Goal: Complete application form: Complete application form

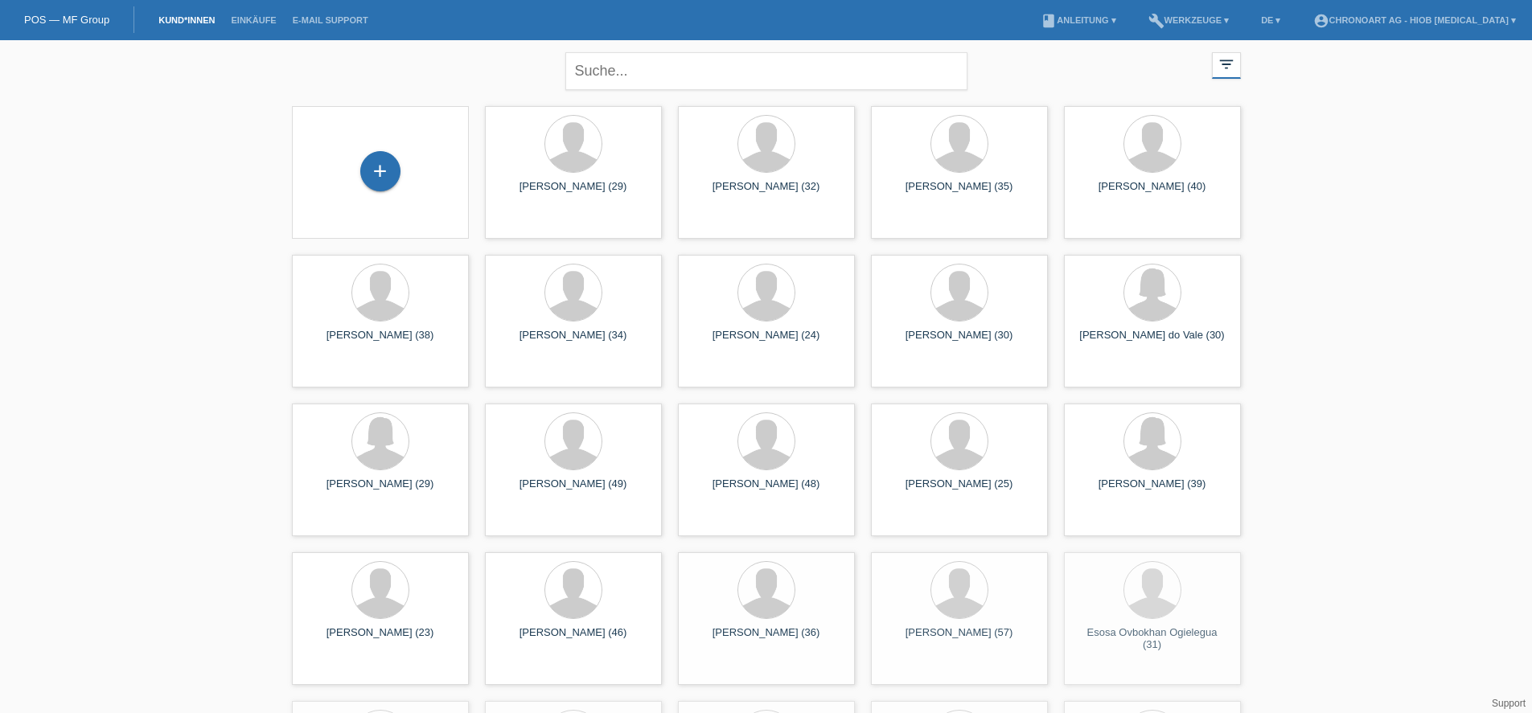
click at [423, 179] on div "+" at bounding box center [380, 172] width 151 height 43
click at [377, 171] on div "+" at bounding box center [380, 171] width 40 height 40
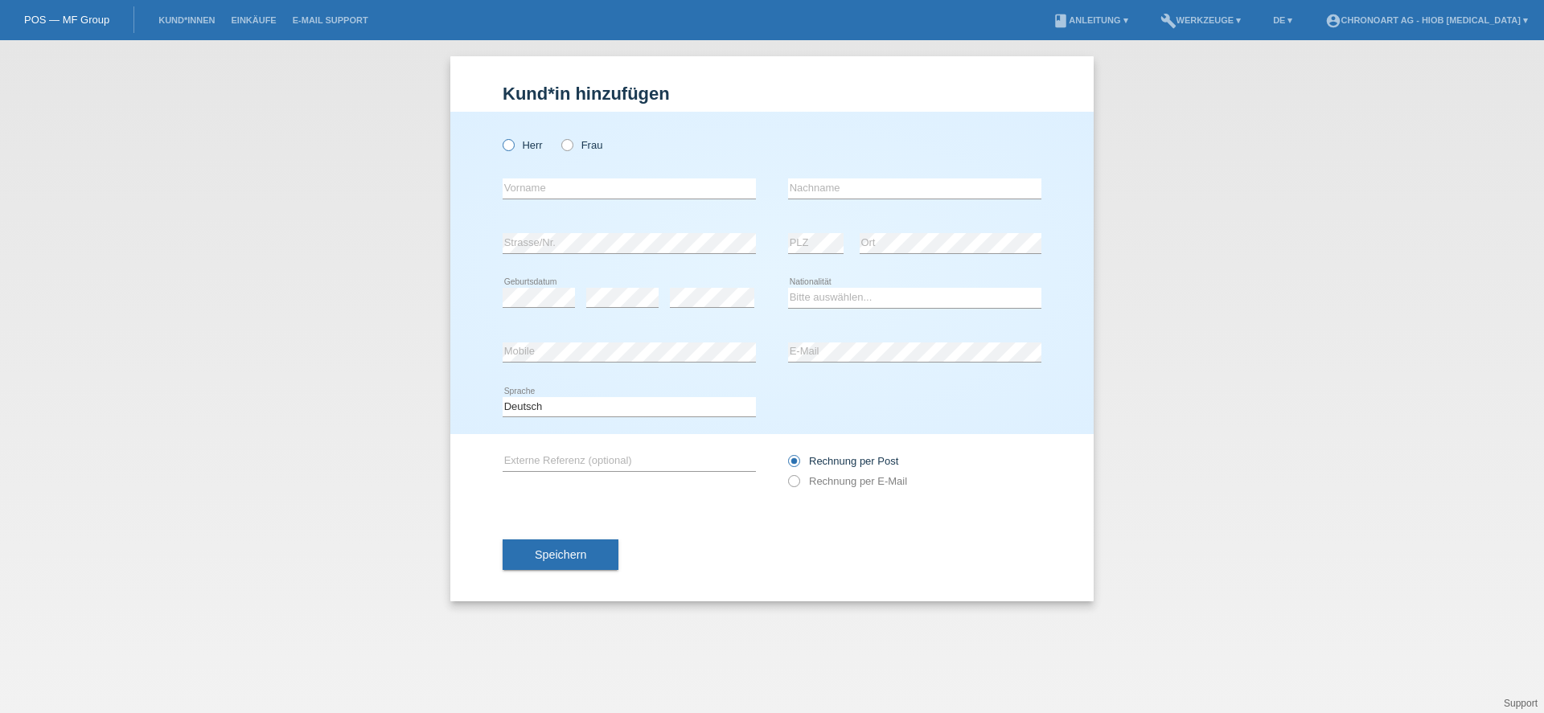
click at [524, 143] on label "Herr" at bounding box center [523, 145] width 40 height 12
click at [513, 143] on input "Herr" at bounding box center [508, 144] width 10 height 10
radio input "true"
click at [549, 186] on input "text" at bounding box center [629, 189] width 253 height 20
paste input "Patrik"
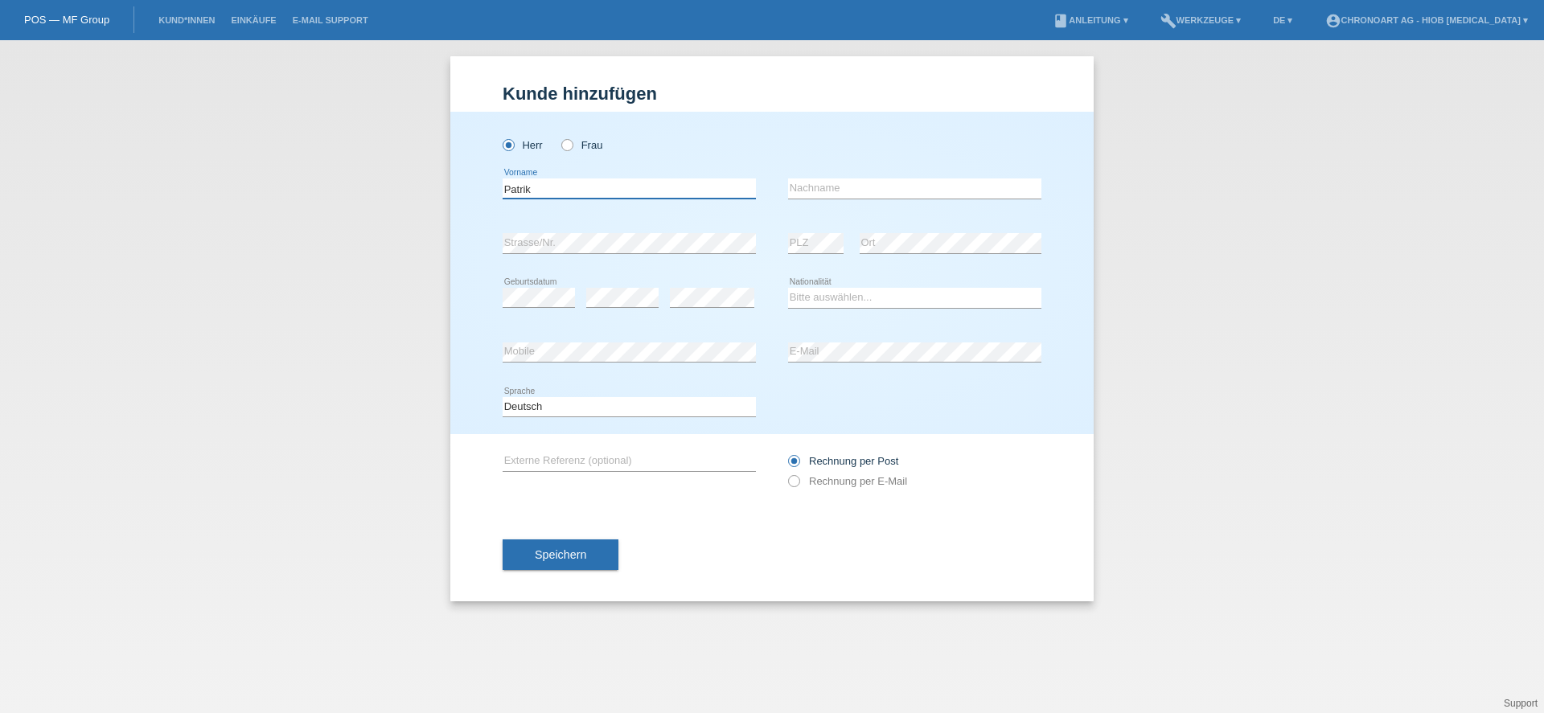
type input "Patrik"
click at [805, 183] on input "text" at bounding box center [914, 189] width 253 height 20
paste input "Laski"
type input "Laski"
click at [808, 301] on select "Bitte auswählen... Schweiz Deutschland Liechtenstein Österreich ------------ Af…" at bounding box center [914, 297] width 253 height 19
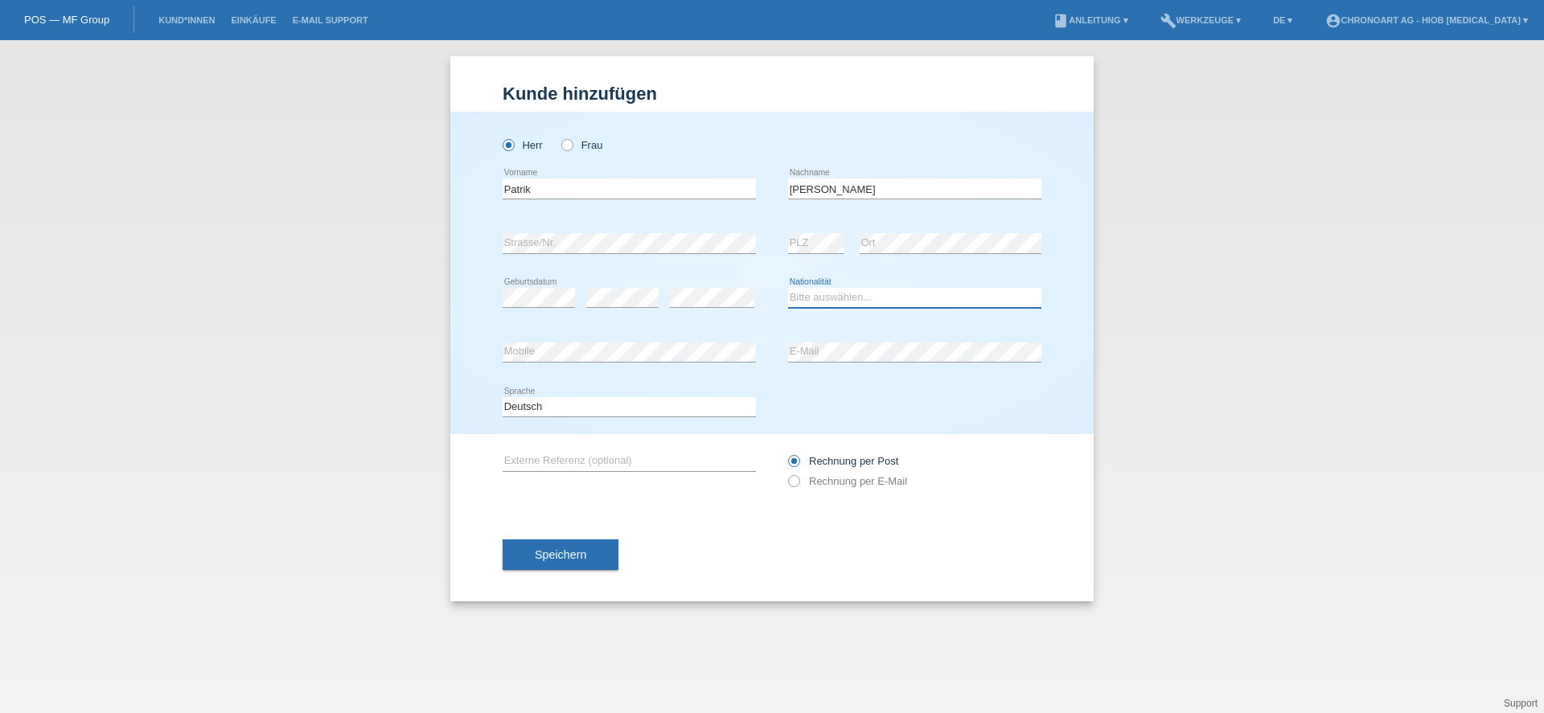
click at [808, 301] on select "Bitte auswählen... Schweiz Deutschland Liechtenstein Österreich ------------ Af…" at bounding box center [914, 297] width 253 height 19
click at [850, 294] on select "Bitte auswählen... Schweiz Deutschland Liechtenstein Österreich ------------ Af…" at bounding box center [914, 297] width 253 height 19
select select "CH"
click at [788, 288] on select "Bitte auswählen... Schweiz Deutschland Liechtenstein Österreich ------------ Af…" at bounding box center [914, 297] width 253 height 19
click at [808, 401] on div "Deutsch Français Italiano English error Sprache" at bounding box center [772, 407] width 539 height 55
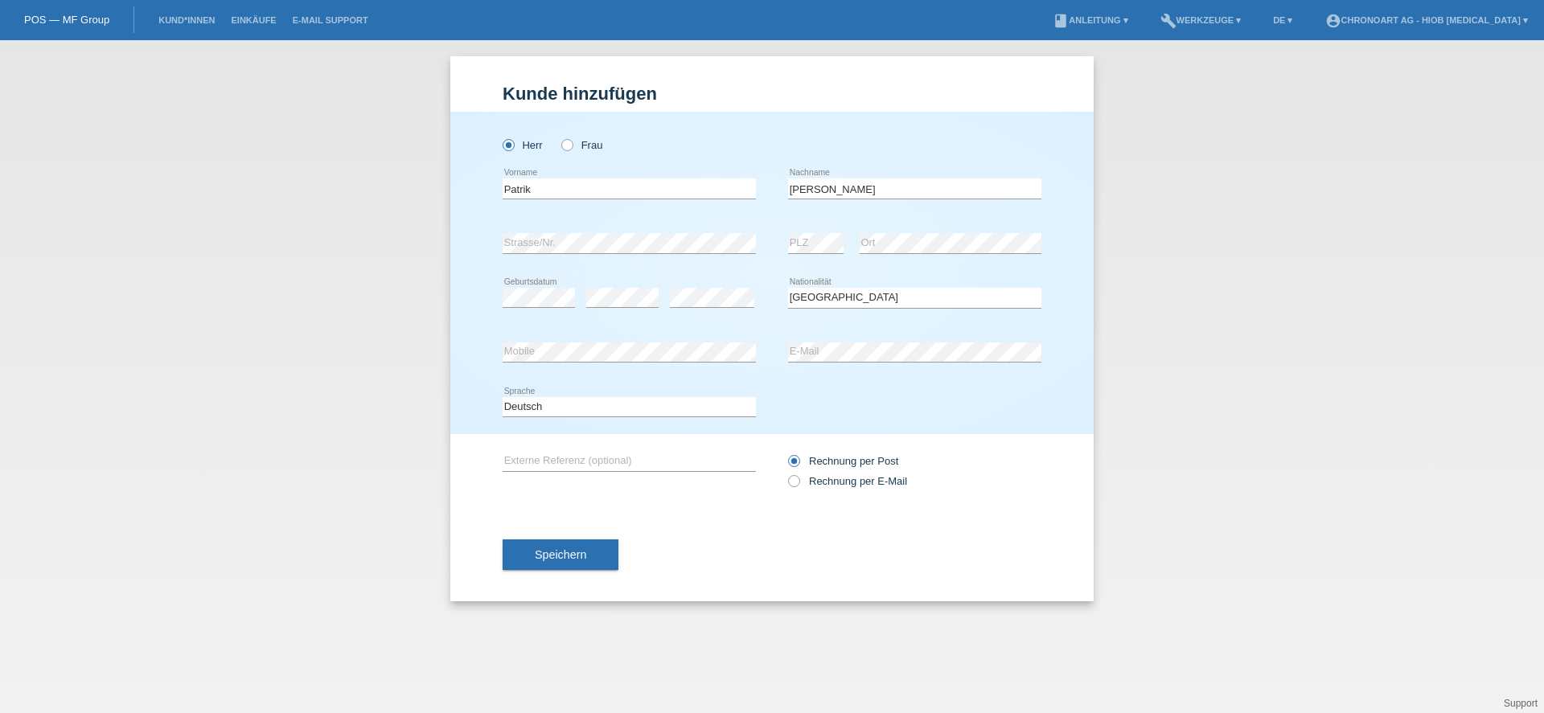
click at [694, 499] on div "error Externe Referenz (optional) Rechnung per Post" at bounding box center [772, 471] width 539 height 74
click at [600, 565] on button "Speichern" at bounding box center [561, 555] width 116 height 31
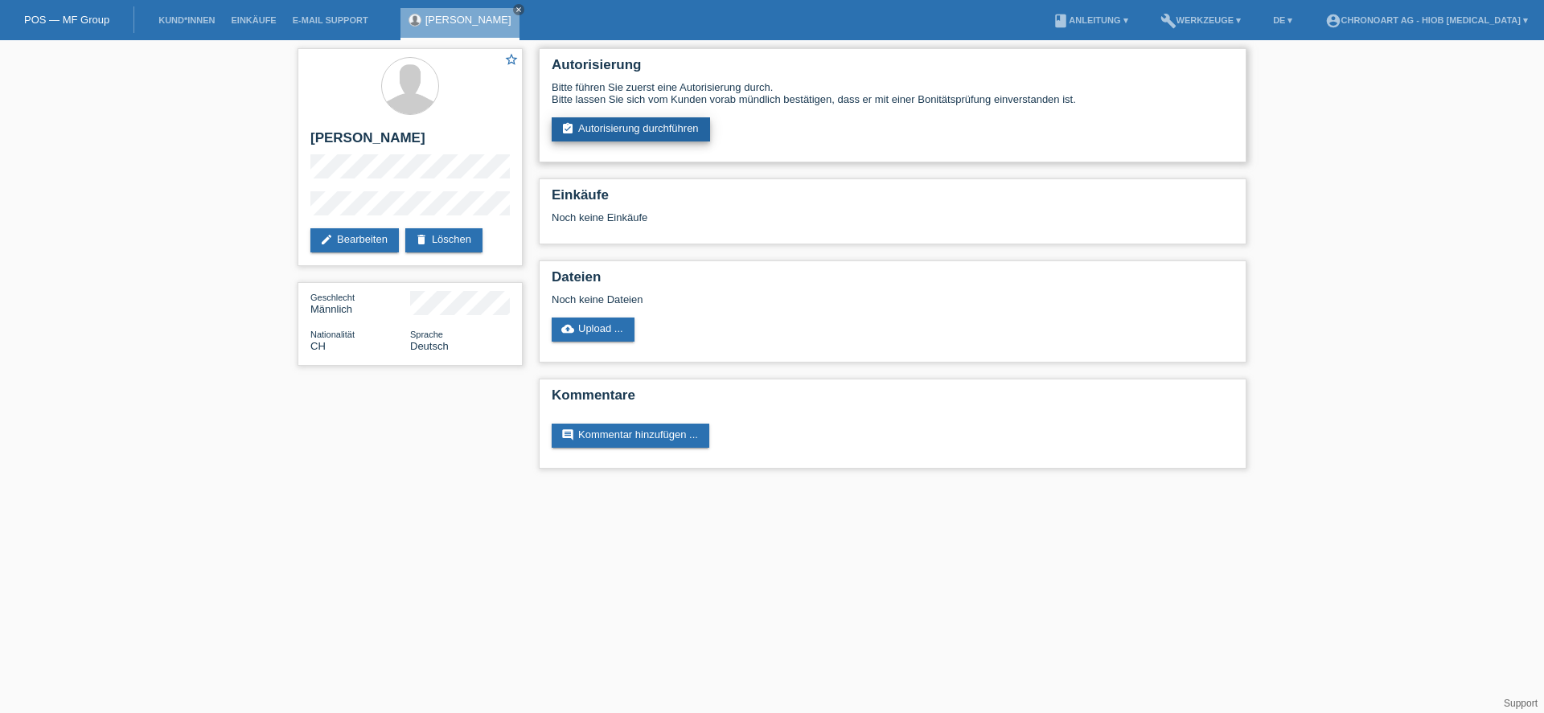
click at [644, 127] on link "assignment_turned_in Autorisierung durchführen" at bounding box center [631, 129] width 158 height 24
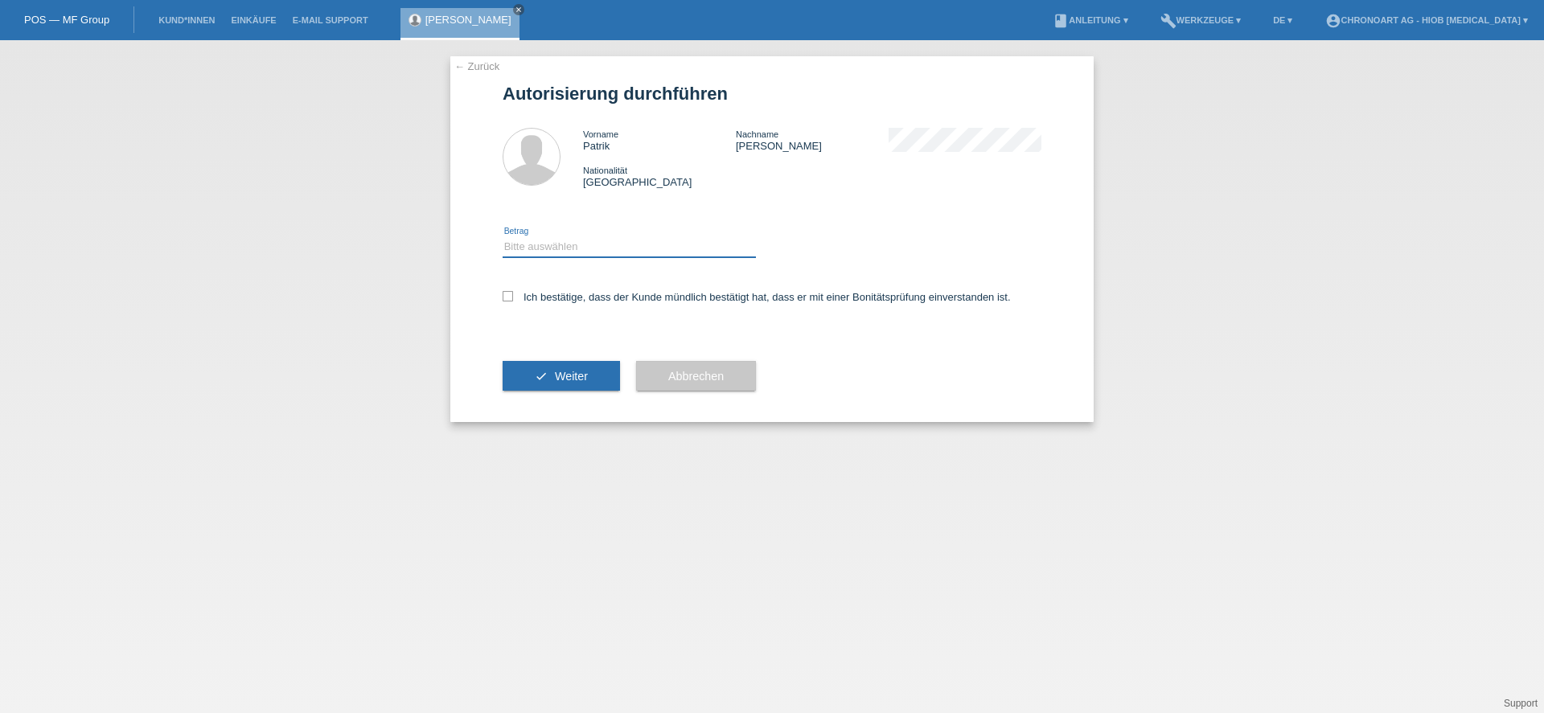
click at [554, 251] on select "Bitte auswählen CHF 1.00 - CHF 499.00 CHF 500.00 - CHF 1'999.00 CHF 2'000.00 - …" at bounding box center [629, 246] width 253 height 19
select select "3"
click at [503, 237] on select "Bitte auswählen CHF 1.00 - CHF 499.00 CHF 500.00 - CHF 1'999.00 CHF 2'000.00 - …" at bounding box center [629, 246] width 253 height 19
click at [552, 376] on button "check Weiter" at bounding box center [561, 376] width 117 height 31
click at [512, 299] on icon at bounding box center [508, 296] width 10 height 10
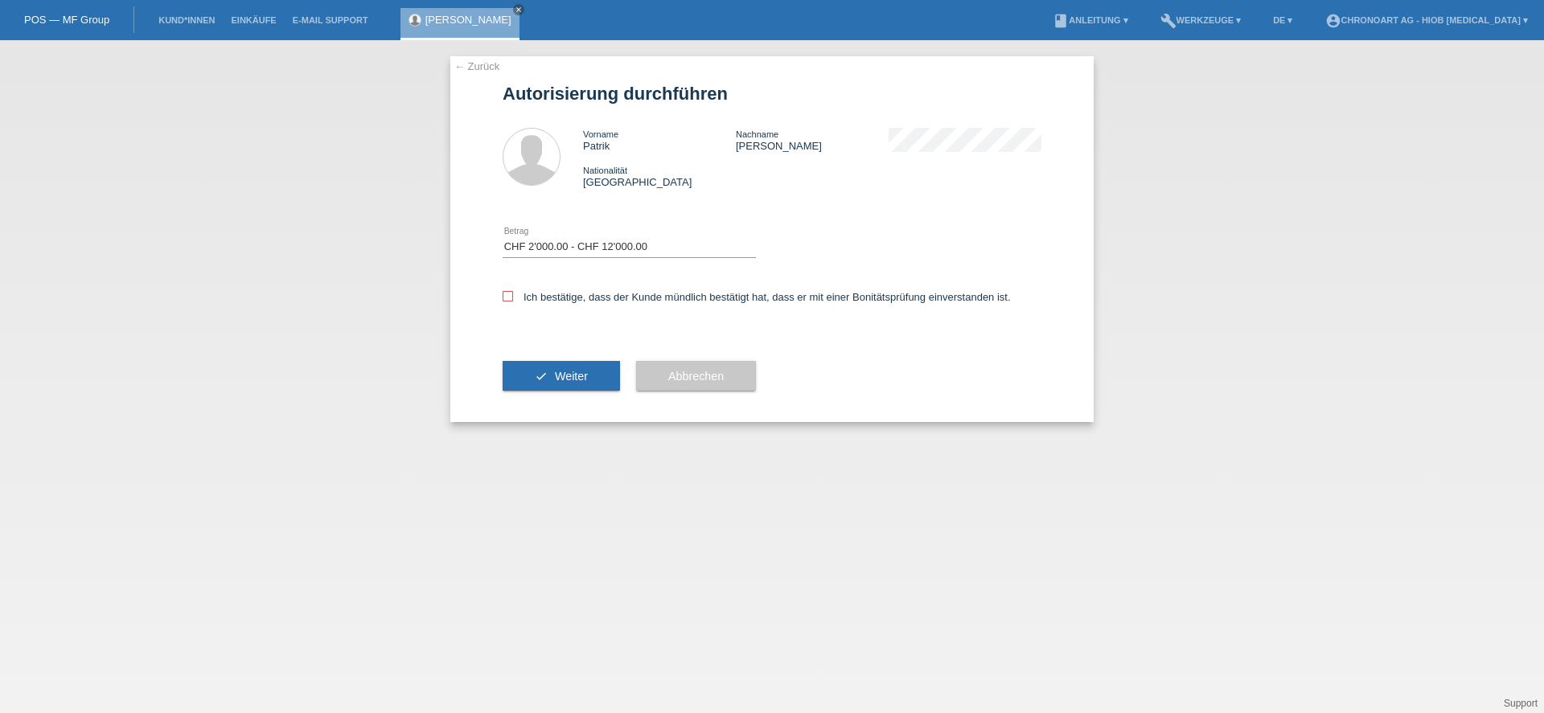
click at [512, 299] on input "Ich bestätige, dass der Kunde mündlich bestätigt hat, dass er mit einer Bonität…" at bounding box center [508, 296] width 10 height 10
checkbox input "true"
click at [555, 368] on button "check Weiter" at bounding box center [561, 376] width 117 height 31
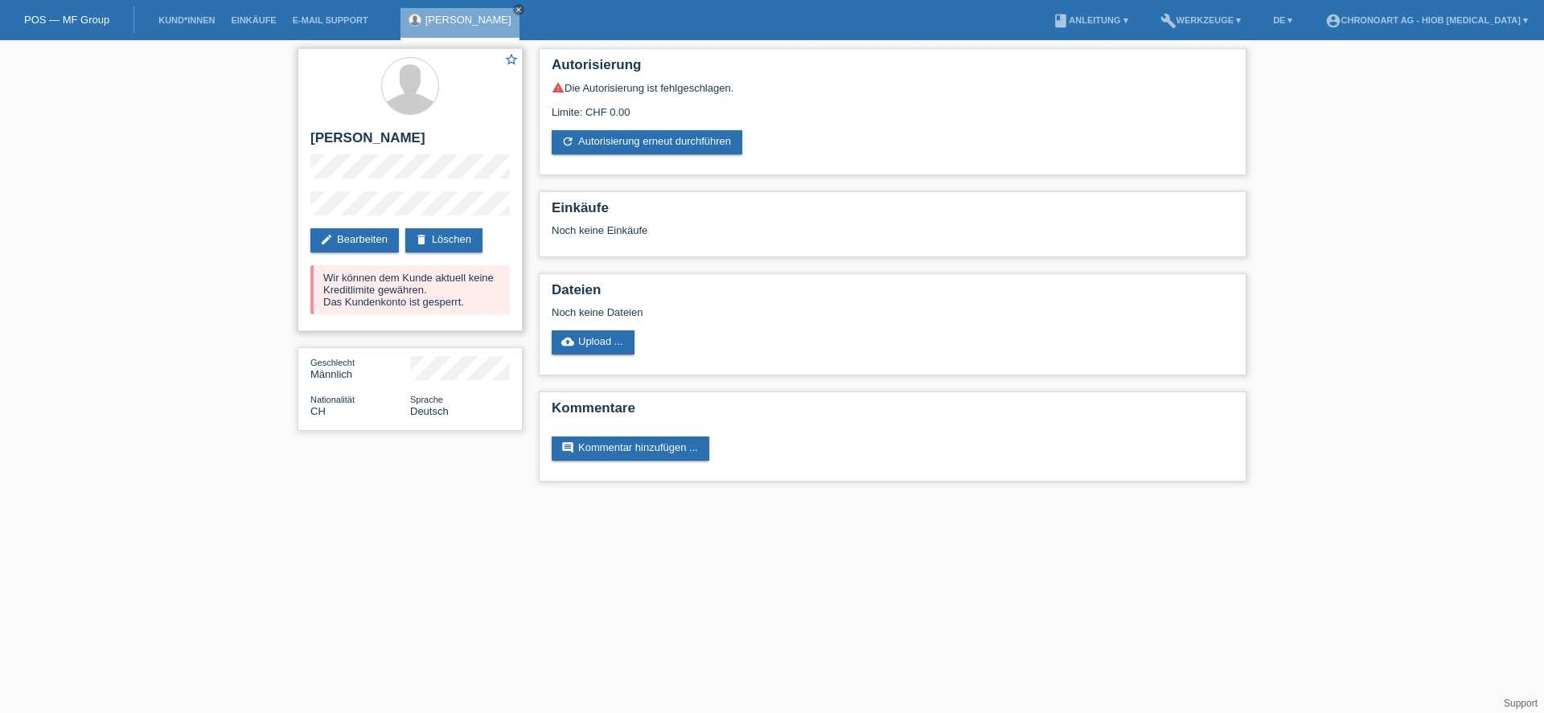
click at [465, 294] on div "Wir können dem Kunde aktuell keine Kreditlimite gewähren. Das Kundenkonto ist g…" at bounding box center [409, 289] width 199 height 49
click at [618, 142] on link "refresh Autorisierung erneut durchführen" at bounding box center [647, 142] width 191 height 24
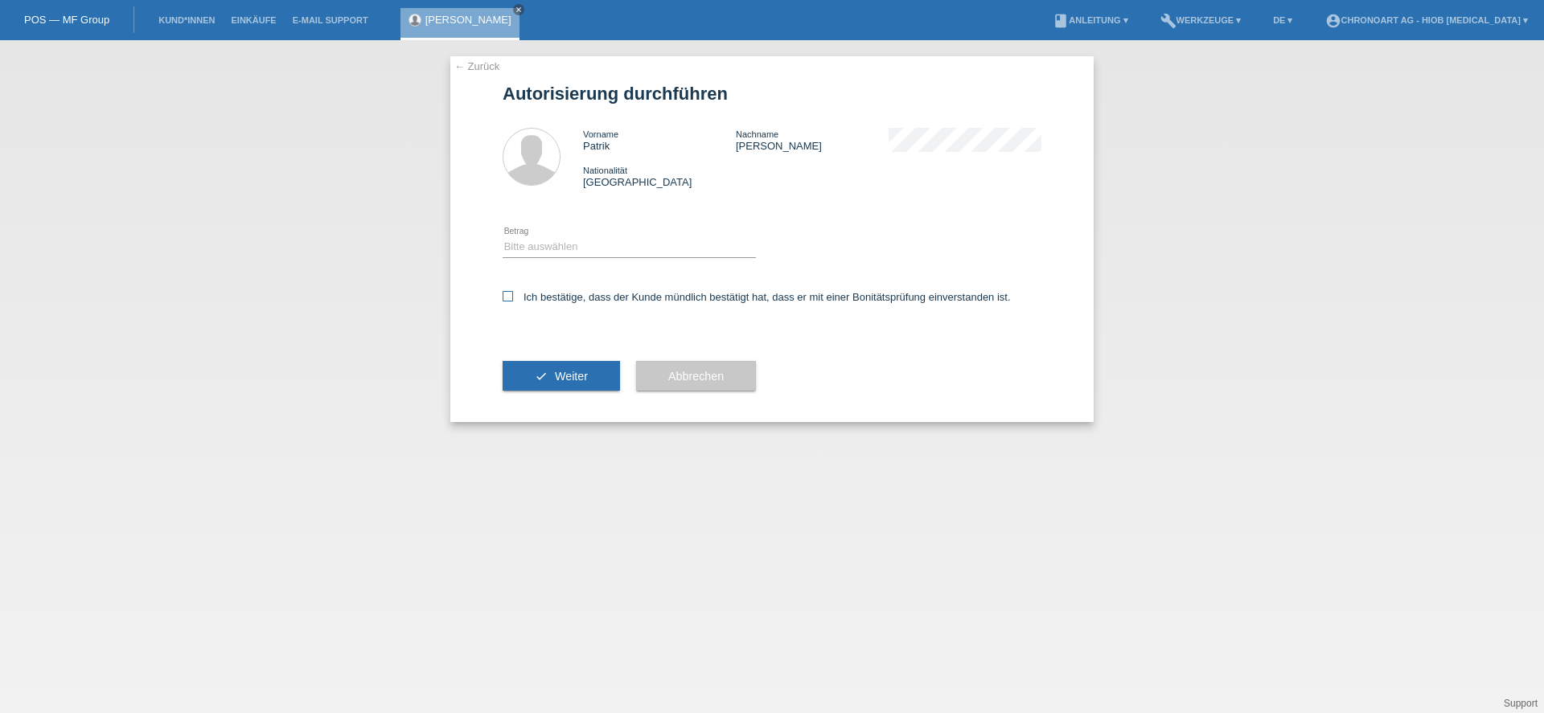
click at [512, 294] on icon at bounding box center [508, 296] width 10 height 10
click at [512, 294] on input "Ich bestätige, dass der Kunde mündlich bestätigt hat, dass er mit einer Bonität…" at bounding box center [508, 296] width 10 height 10
checkbox input "true"
click at [520, 240] on select "Bitte auswählen CHF 1.00 - CHF 499.00 CHF 500.00 - CHF 1'999.00 CHF 2'000.00 - …" at bounding box center [629, 246] width 253 height 19
select select "3"
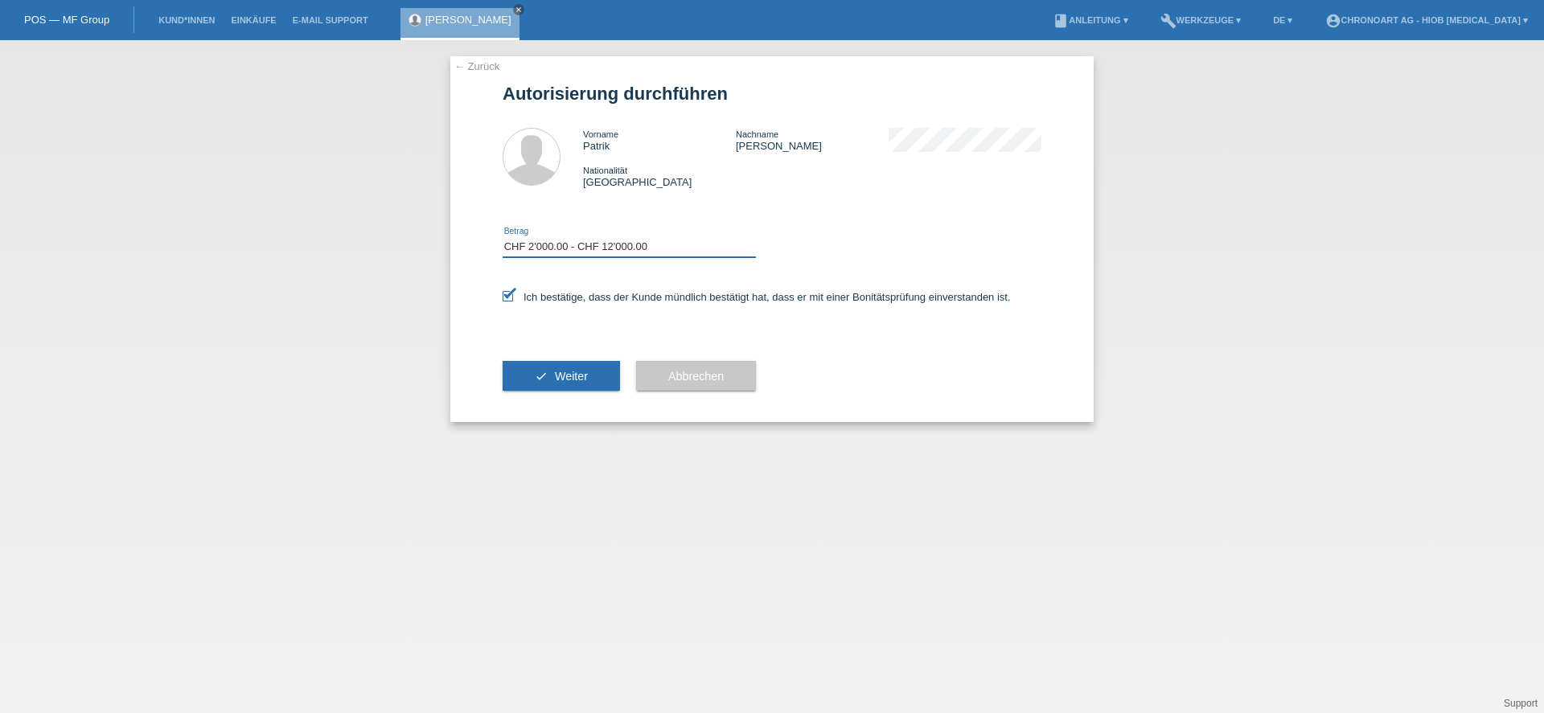
click at [503, 237] on select "Bitte auswählen CHF 1.00 - CHF 499.00 CHF 500.00 - CHF 1'999.00 CHF 2'000.00 - …" at bounding box center [629, 246] width 253 height 19
click at [536, 376] on button "check Weiter" at bounding box center [561, 376] width 117 height 31
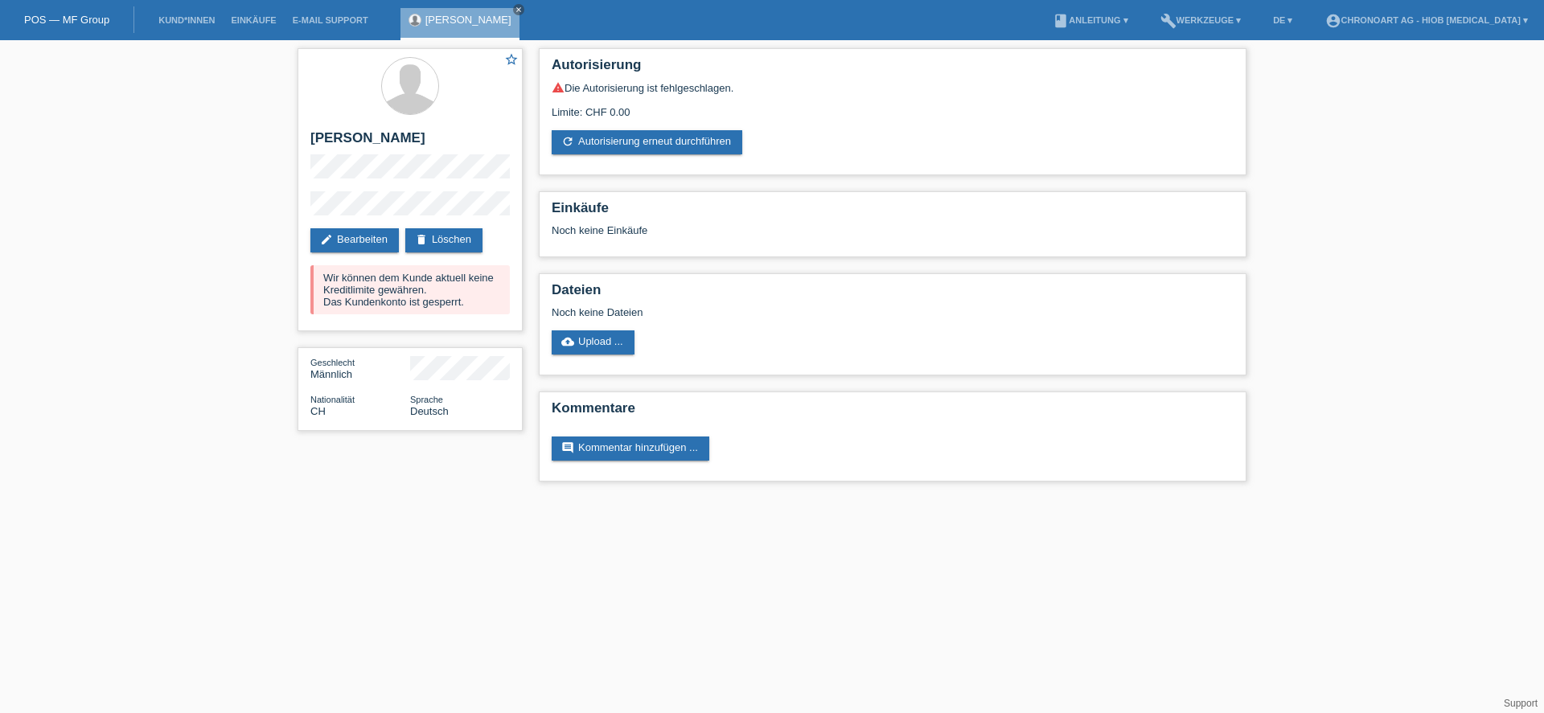
click at [597, 498] on html "POS — MF Group Kund*innen Einkäufe E-Mail Support Patrik Laski close menu" at bounding box center [772, 249] width 1544 height 498
click at [464, 498] on html "POS — MF Group Kund*innen Einkäufe E-Mail Support Patrik Laski close menu" at bounding box center [772, 249] width 1544 height 498
click at [356, 230] on link "edit Bearbeiten" at bounding box center [354, 240] width 88 height 24
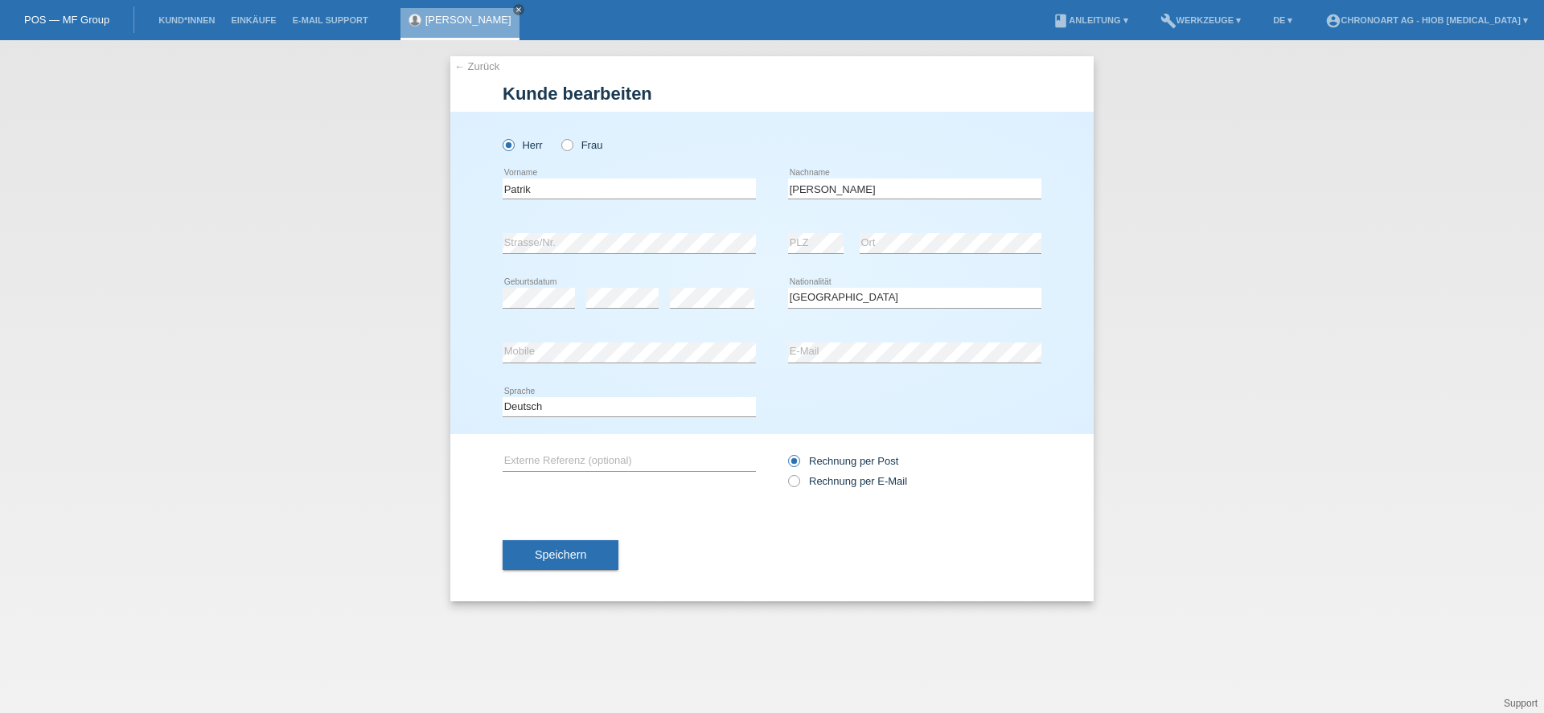
select select "CH"
click at [833, 413] on div "Deutsch Français Italiano English error Sprache" at bounding box center [772, 407] width 539 height 55
click at [477, 245] on div "[PERSON_NAME] Frau Patrik error Vorname C" at bounding box center [771, 273] width 643 height 323
click at [637, 270] on div "error Strasse/Nr." at bounding box center [629, 243] width 253 height 55
click at [823, 512] on div "Speichern" at bounding box center [772, 554] width 539 height 93
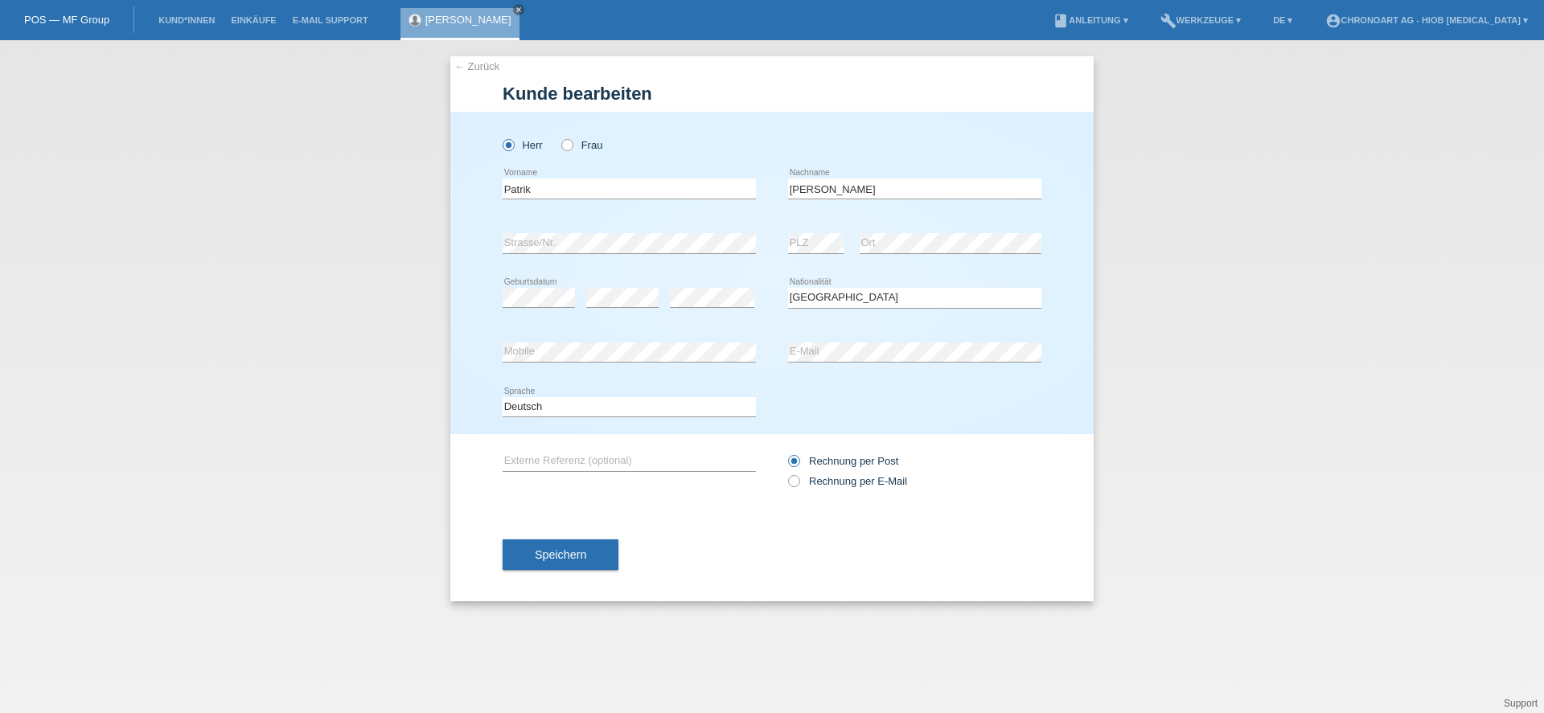
click at [592, 524] on div "Speichern" at bounding box center [772, 554] width 539 height 93
click at [583, 556] on span "Speichern" at bounding box center [560, 555] width 51 height 13
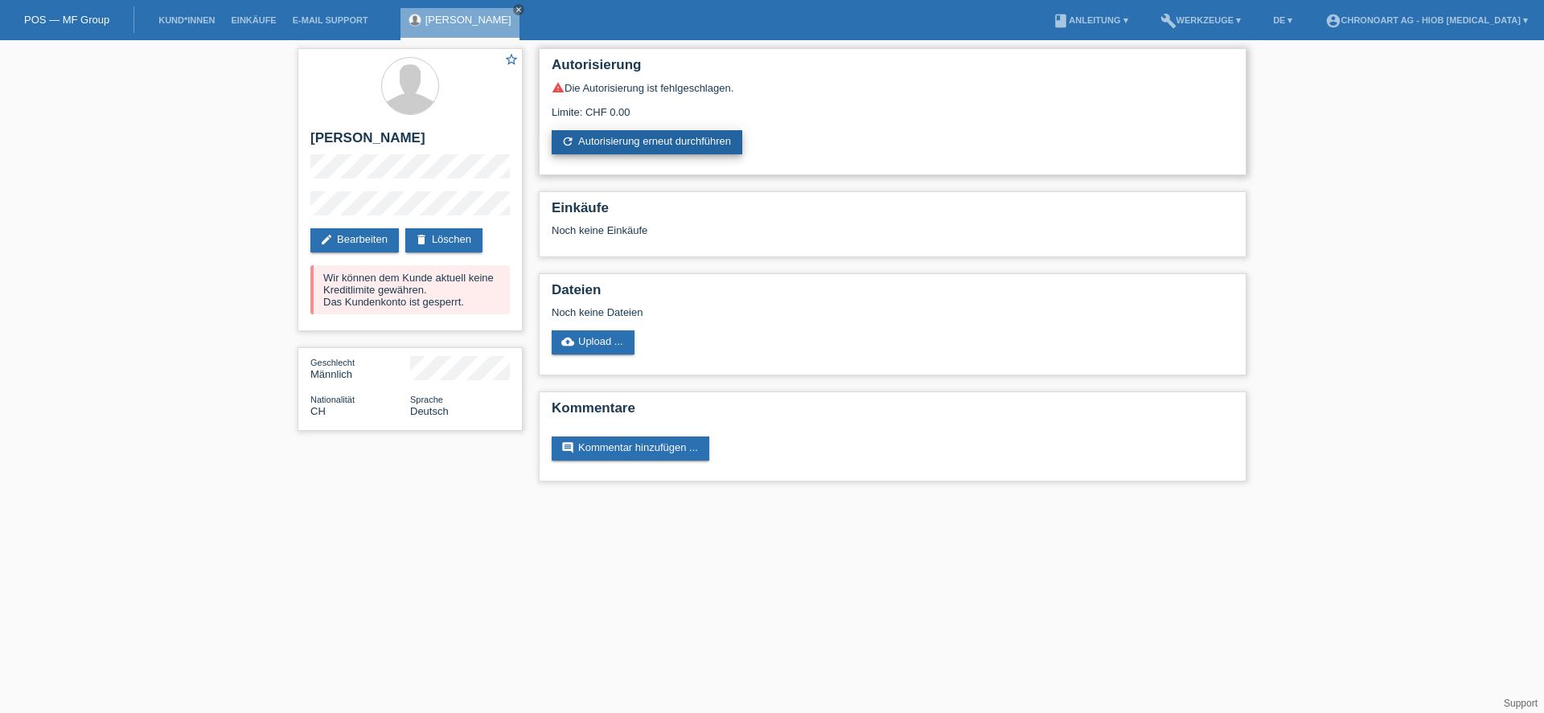
click at [670, 145] on link "refresh Autorisierung erneut durchführen" at bounding box center [647, 142] width 191 height 24
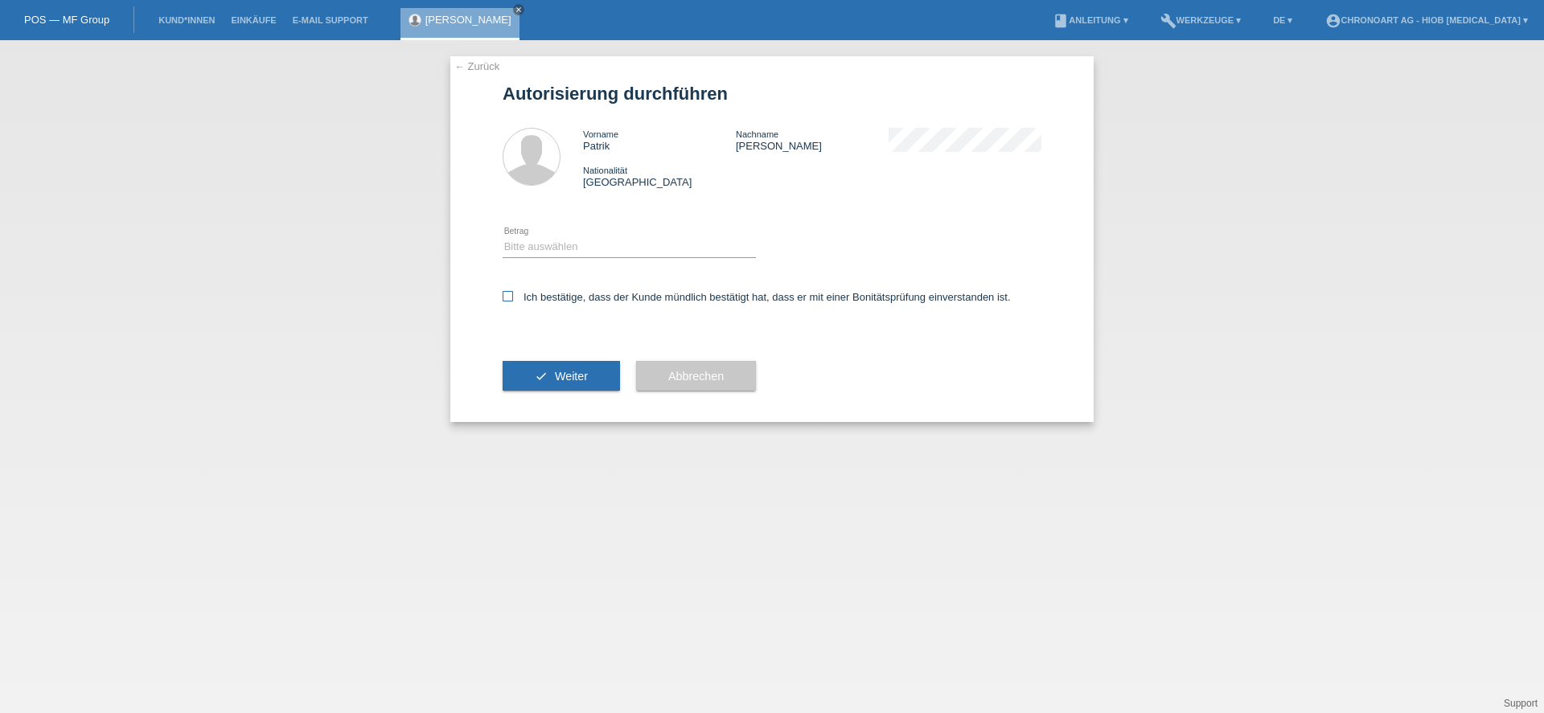
click at [505, 291] on icon at bounding box center [508, 296] width 10 height 10
click at [505, 291] on input "Ich bestätige, dass der Kunde mündlich bestätigt hat, dass er mit einer Bonität…" at bounding box center [508, 296] width 10 height 10
checkbox input "true"
click at [562, 245] on select "Bitte auswählen CHF 1.00 - CHF 499.00 CHF 500.00 - CHF 1'999.00 CHF 2'000.00 - …" at bounding box center [629, 246] width 253 height 19
select select "3"
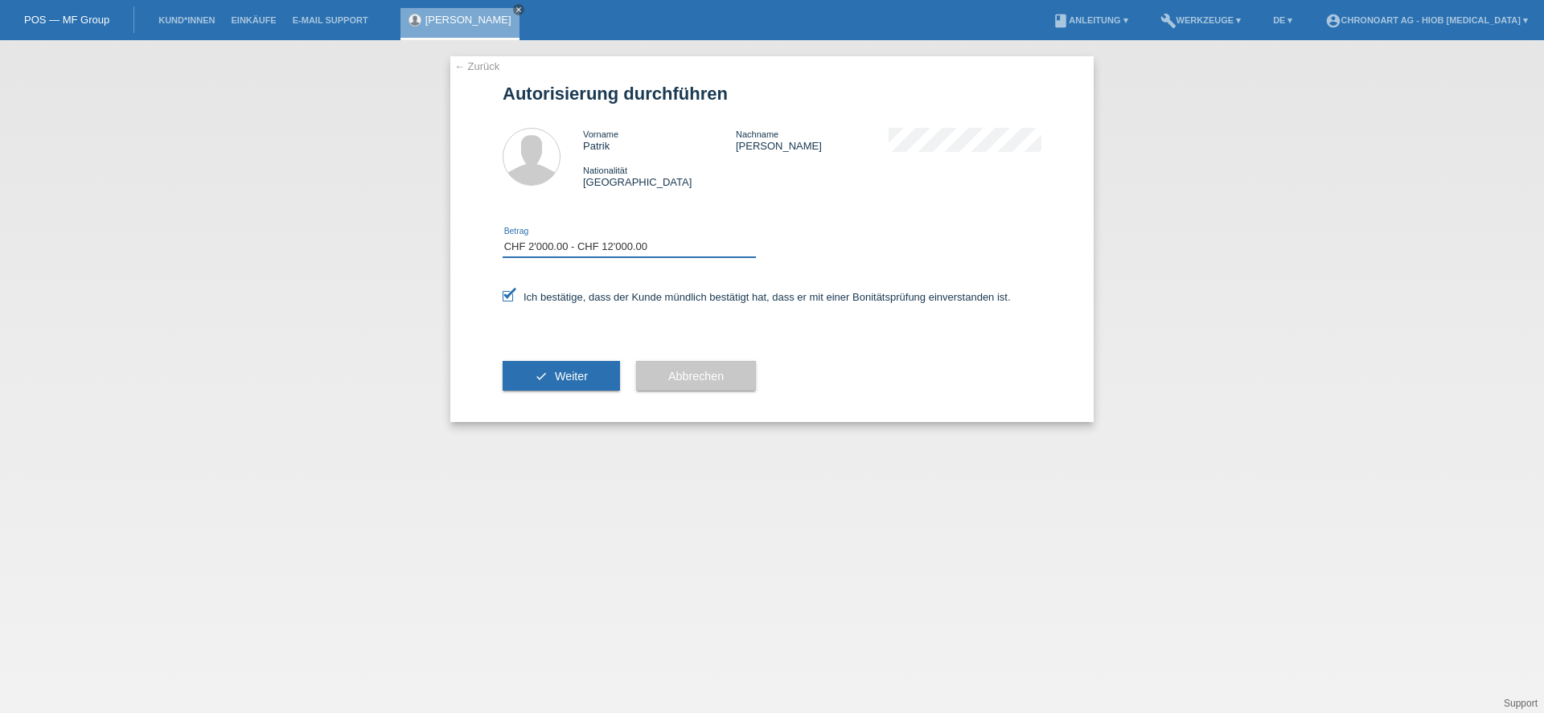
click at [503, 237] on select "Bitte auswählen CHF 1.00 - CHF 499.00 CHF 500.00 - CHF 1'999.00 CHF 2'000.00 - …" at bounding box center [629, 246] width 253 height 19
click at [541, 384] on button "check Weiter" at bounding box center [561, 376] width 117 height 31
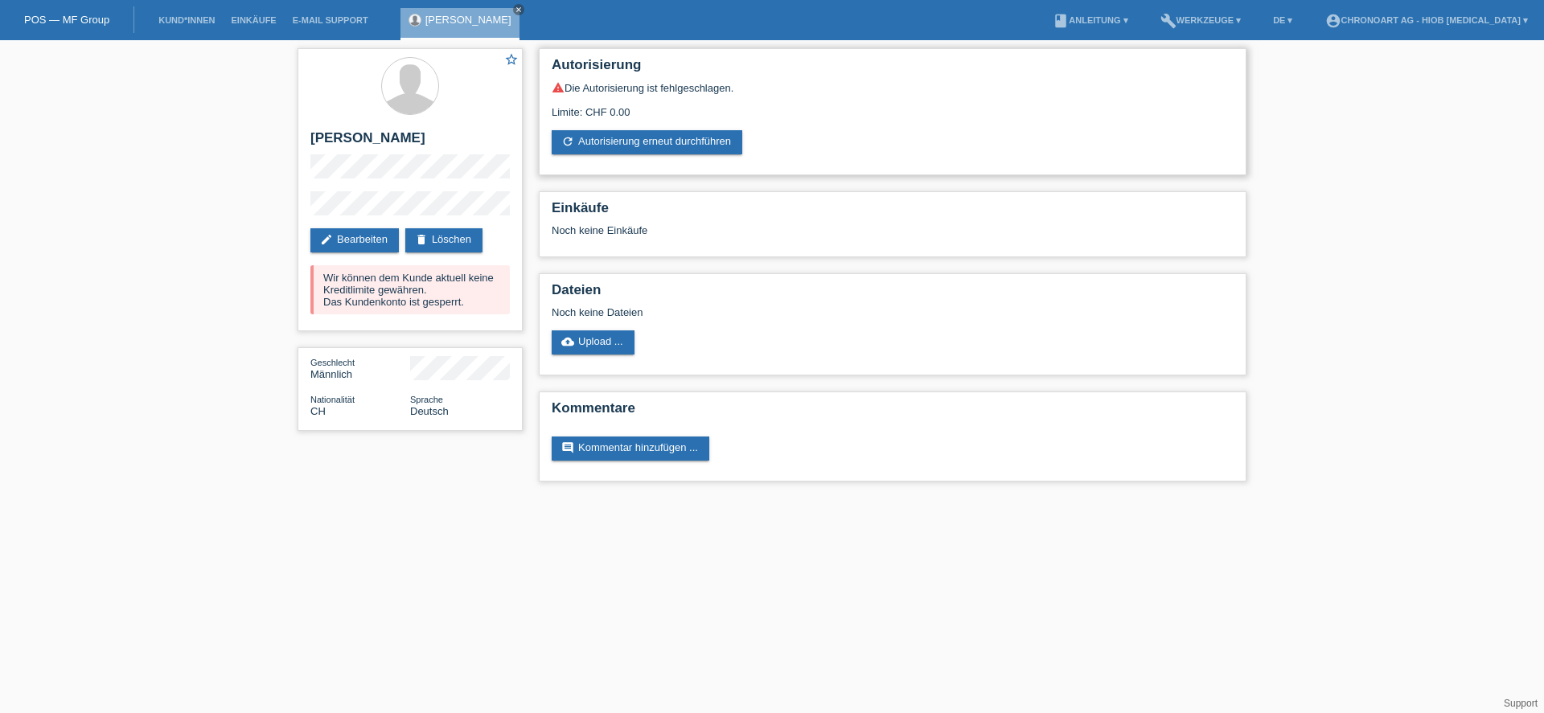
click at [586, 110] on div "Limite: CHF 0.00" at bounding box center [893, 106] width 682 height 24
click at [353, 295] on div "Wir können dem Kunde aktuell keine Kreditlimite gewähren. Das Kundenkonto ist g…" at bounding box center [409, 289] width 199 height 49
click at [368, 292] on div "Wir können dem Kunde aktuell keine Kreditlimite gewähren. Das Kundenkonto ist g…" at bounding box center [409, 289] width 199 height 49
click at [898, 497] on div "Autorisierung warning Die Autorisierung ist fehlgeschlagen. Limite: CHF 0.00 re…" at bounding box center [893, 269] width 724 height 458
click at [1247, 16] on link "build Werkzeuge ▾" at bounding box center [1201, 20] width 97 height 10
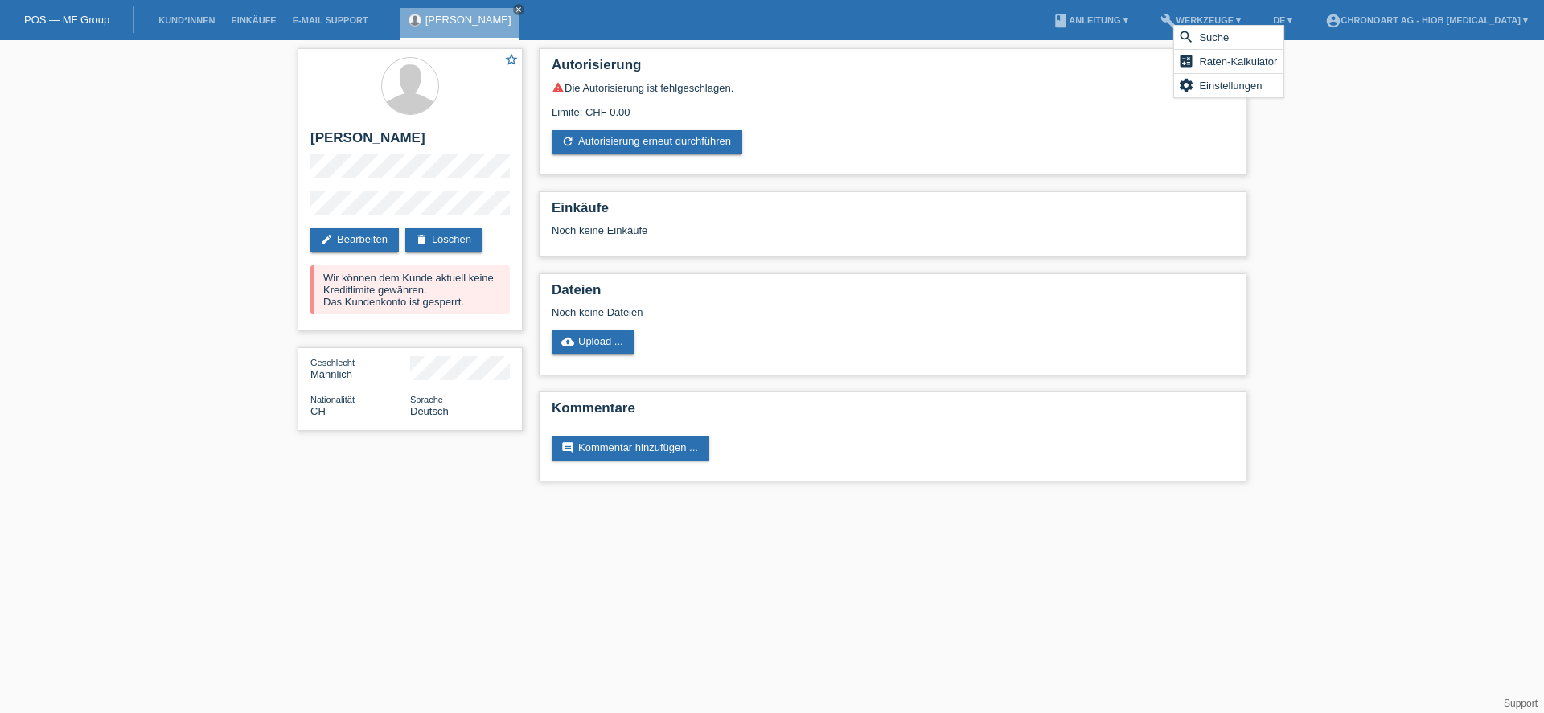
click at [1305, 253] on div "star_border [PERSON_NAME] edit Bearbeiten delete Löschen Wir können dem Kunde a…" at bounding box center [772, 269] width 1544 height 458
click at [484, 498] on html "POS — MF Group Kund*innen Einkäufe E-Mail Support [PERSON_NAME] close menu" at bounding box center [772, 249] width 1544 height 498
